Goal: Task Accomplishment & Management: Complete application form

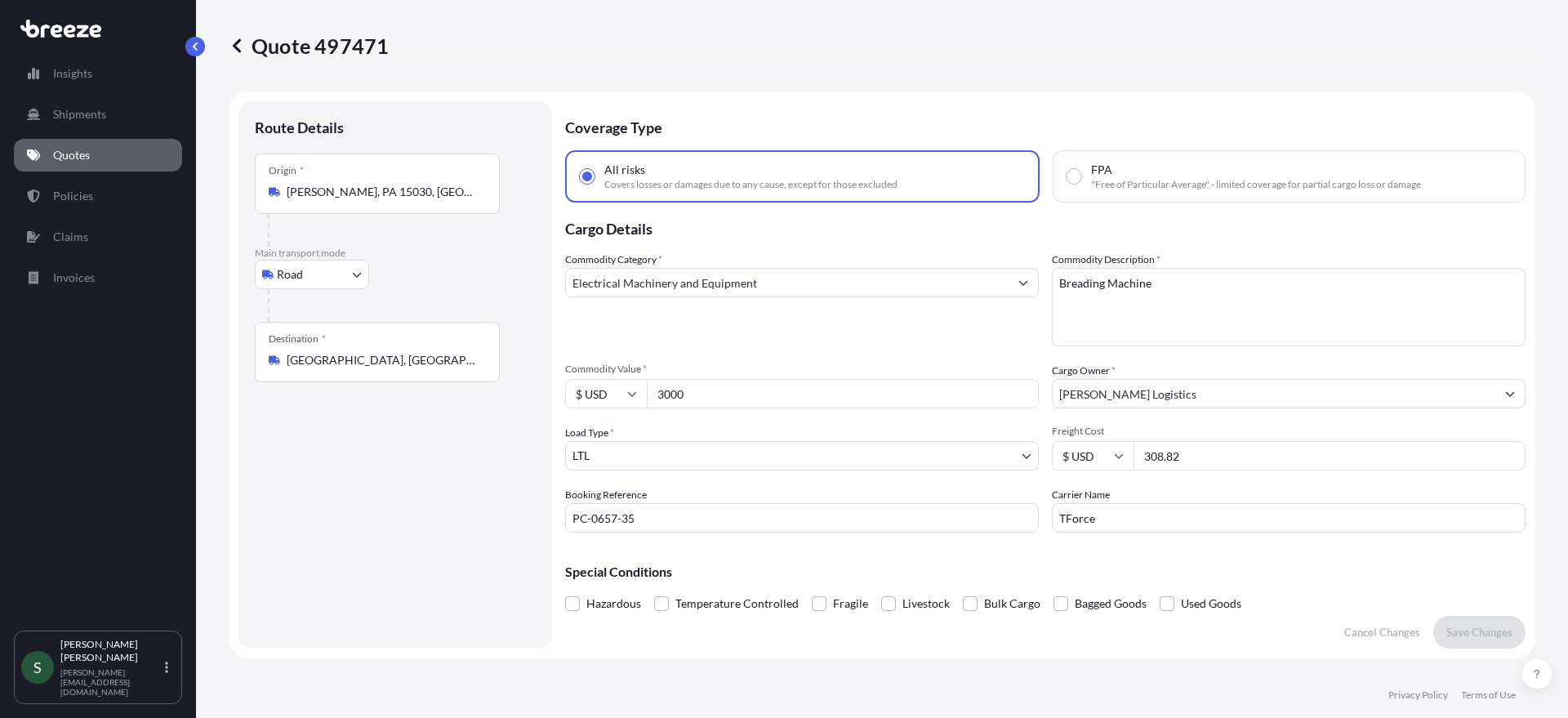
select select "Road"
select select "1"
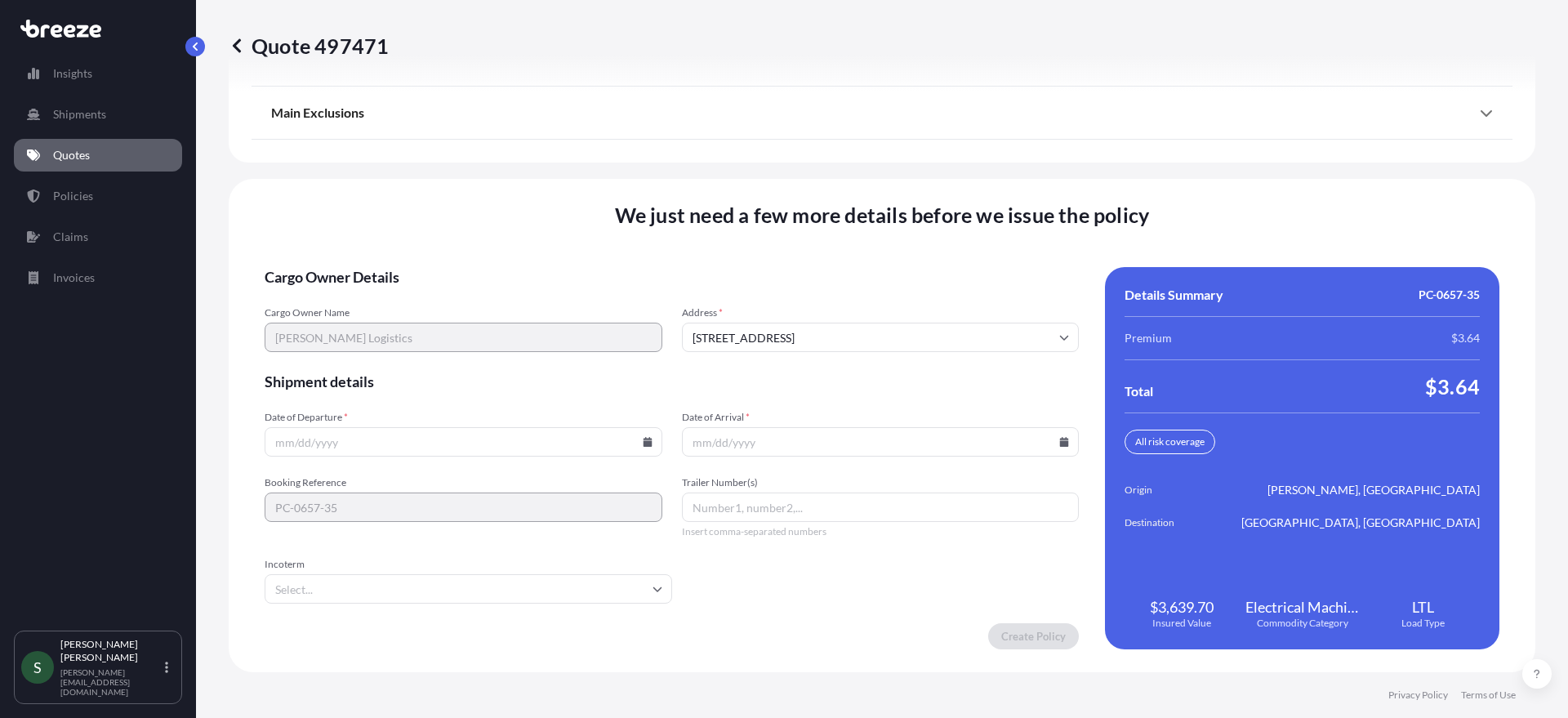
click at [644, 443] on icon at bounding box center [647, 442] width 9 height 10
click at [382, 360] on button "26" at bounding box center [385, 358] width 26 height 26
type input "[DATE]"
click at [1061, 445] on input "Date of Arrival *" at bounding box center [880, 441] width 397 height 29
click at [1060, 444] on icon at bounding box center [1064, 442] width 9 height 10
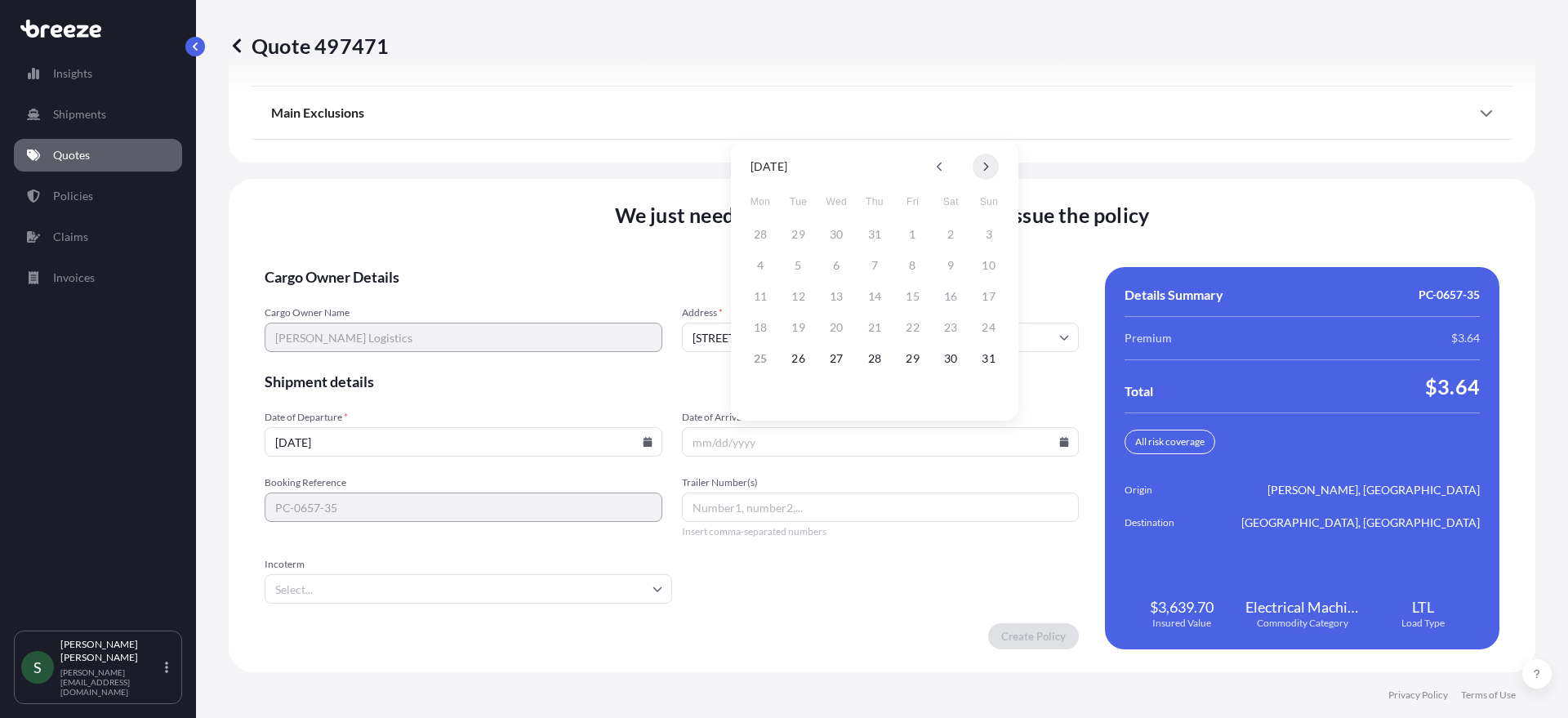
click at [984, 169] on icon at bounding box center [986, 167] width 7 height 10
click at [797, 237] on button "2" at bounding box center [798, 234] width 26 height 26
type input "[DATE]"
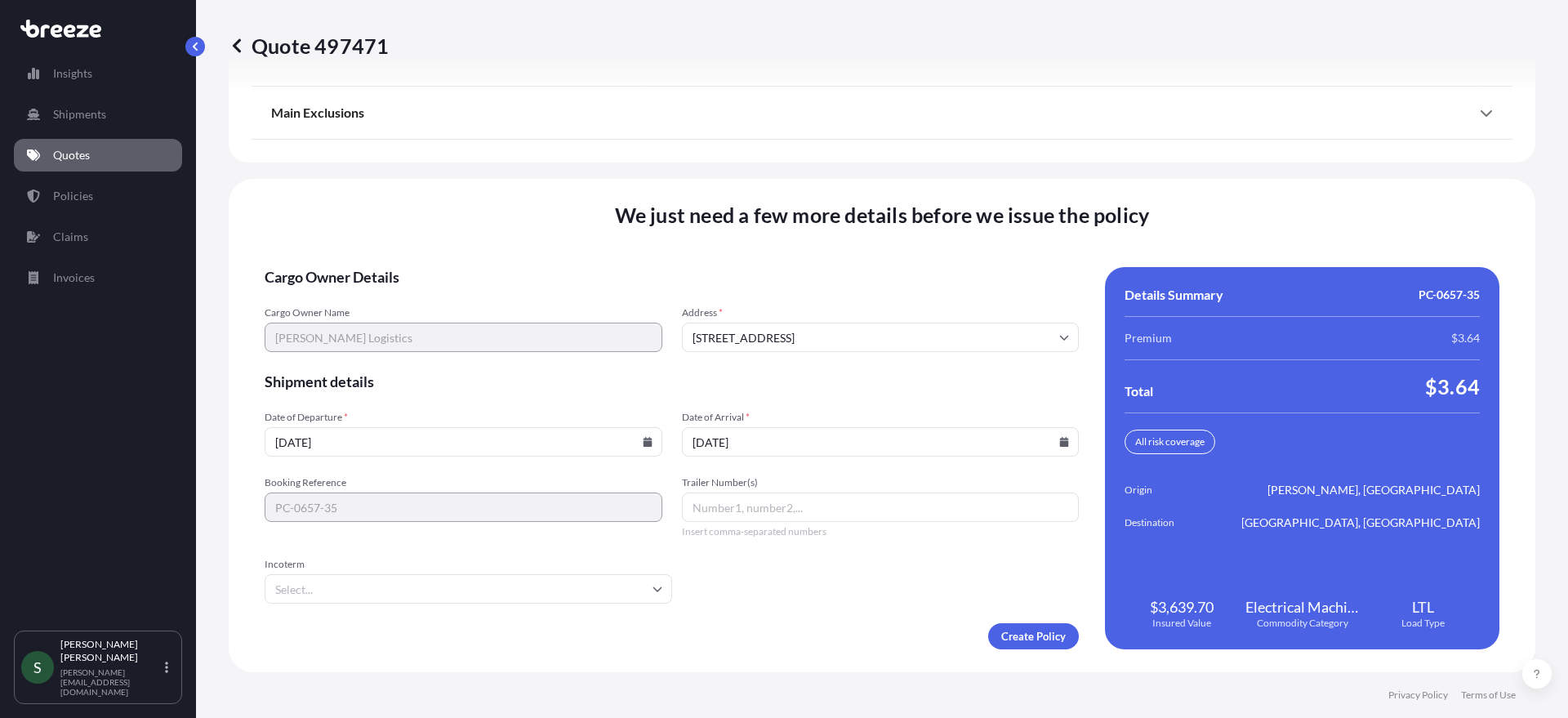
click at [755, 643] on div "Create Policy" at bounding box center [672, 636] width 814 height 26
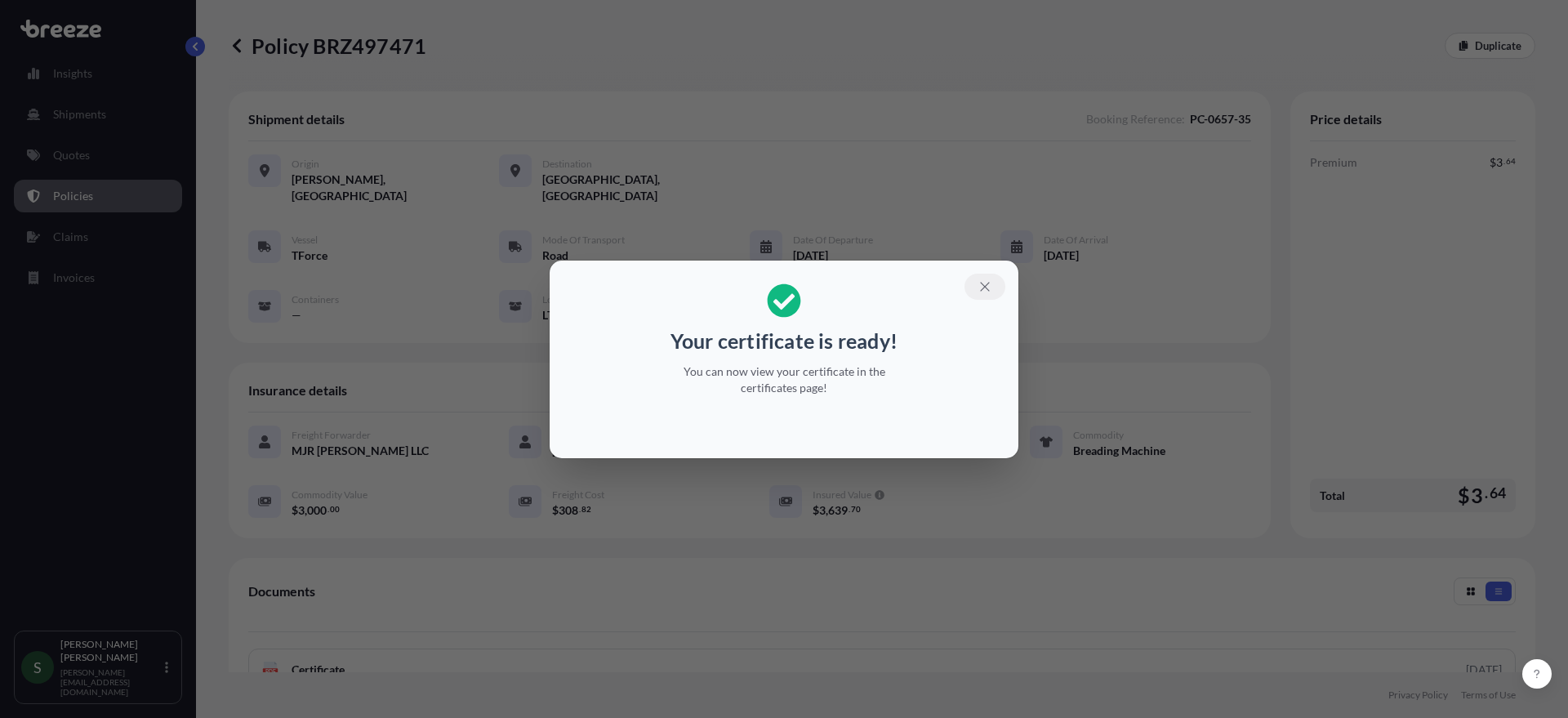
click at [980, 279] on icon "button" at bounding box center [985, 287] width 15 height 15
